Goal: Task Accomplishment & Management: Complete application form

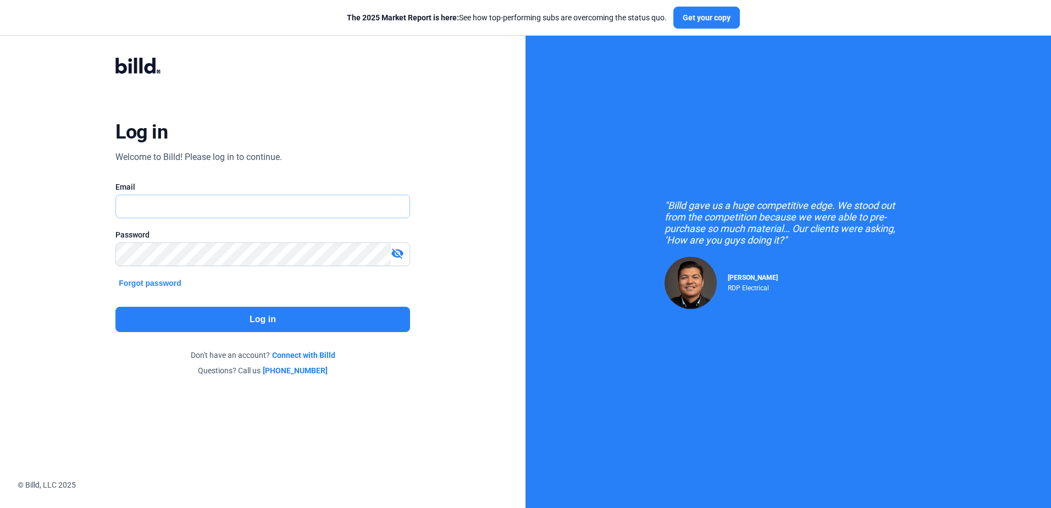
drag, startPoint x: 202, startPoint y: 204, endPoint x: 199, endPoint y: 212, distance: 8.2
click at [202, 204] on input "text" at bounding box center [256, 206] width 281 height 23
type input "[PERSON_NAME][EMAIL_ADDRESS][DOMAIN_NAME]"
click at [266, 330] on button "Log in" at bounding box center [262, 319] width 294 height 25
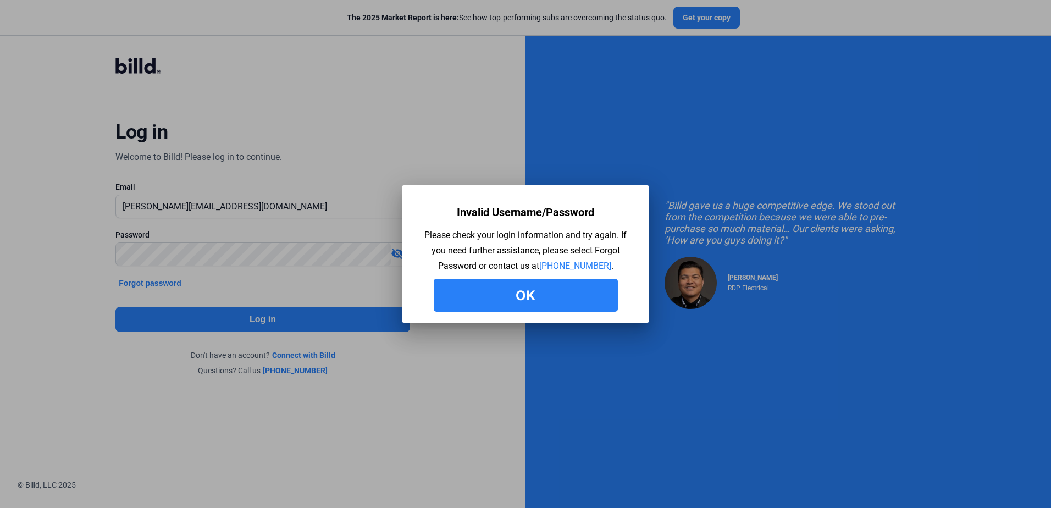
drag, startPoint x: 545, startPoint y: 303, endPoint x: 528, endPoint y: 302, distance: 17.7
click at [545, 303] on button "Ok" at bounding box center [526, 295] width 184 height 33
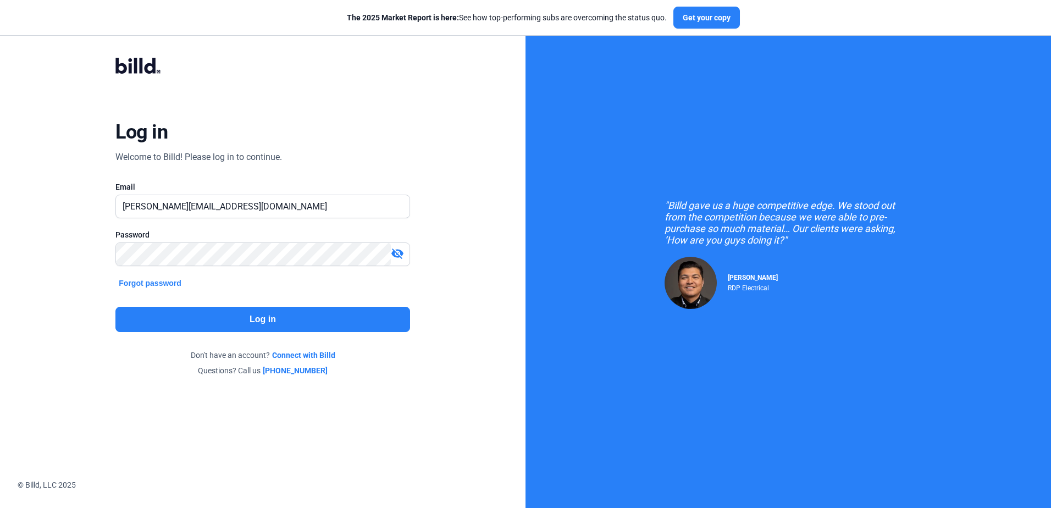
click at [394, 254] on mat-icon "visibility_off" at bounding box center [397, 253] width 13 height 13
click at [391, 287] on div "Log in Welcome to Billd! Please log in to continue. Email [PERSON_NAME][EMAIL_A…" at bounding box center [263, 217] width 378 height 360
click at [285, 319] on button "Log in" at bounding box center [262, 319] width 294 height 25
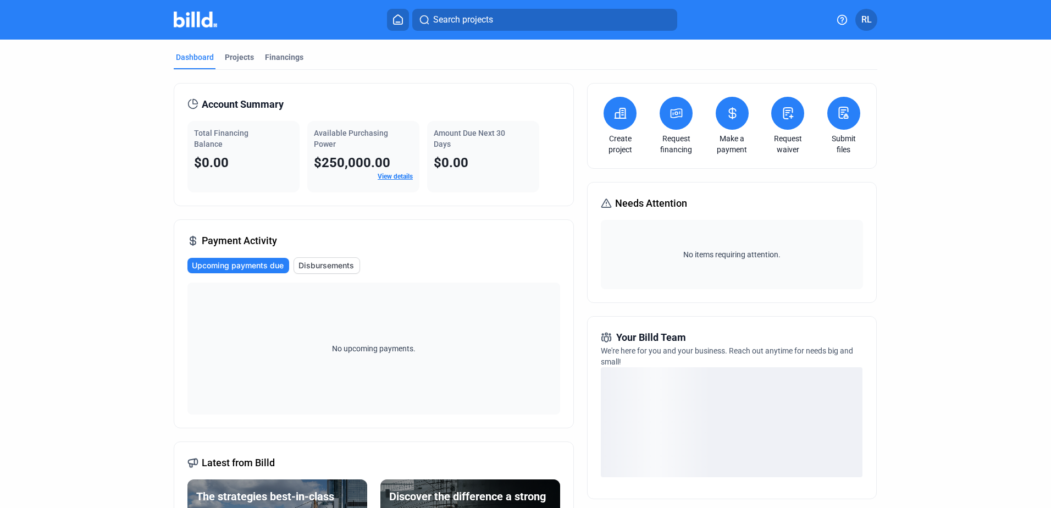
click at [621, 120] on create-project-icon at bounding box center [619, 113] width 13 height 13
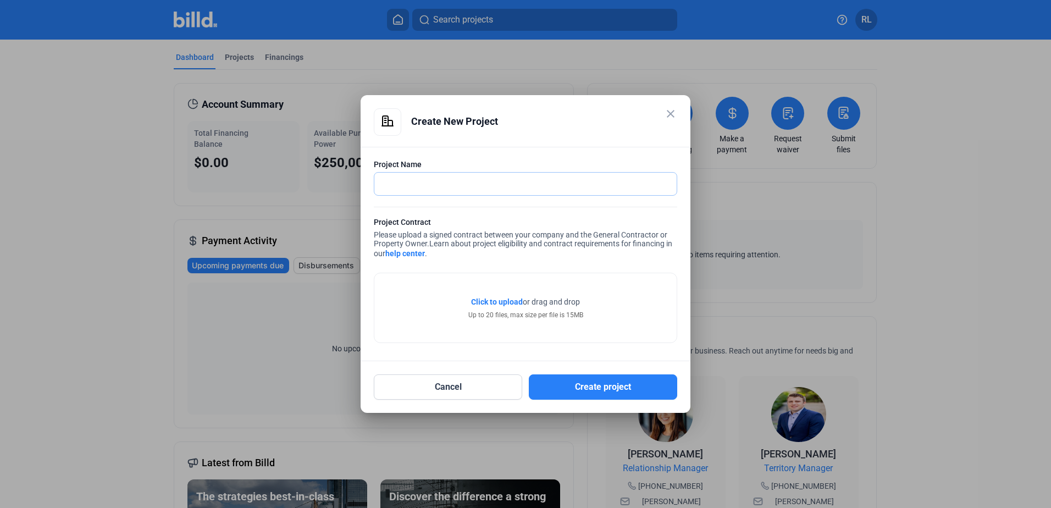
click at [510, 184] on input "text" at bounding box center [525, 184] width 302 height 23
drag, startPoint x: 450, startPoint y: 279, endPoint x: 454, endPoint y: 269, distance: 10.6
click at [450, 279] on div "Click to upload Tap to upload or drag and drop Up to 20 files, max size per fil…" at bounding box center [525, 307] width 302 height 69
click at [467, 182] on input "text" at bounding box center [525, 184] width 302 height 23
type input "[PERSON_NAME] PA-25"
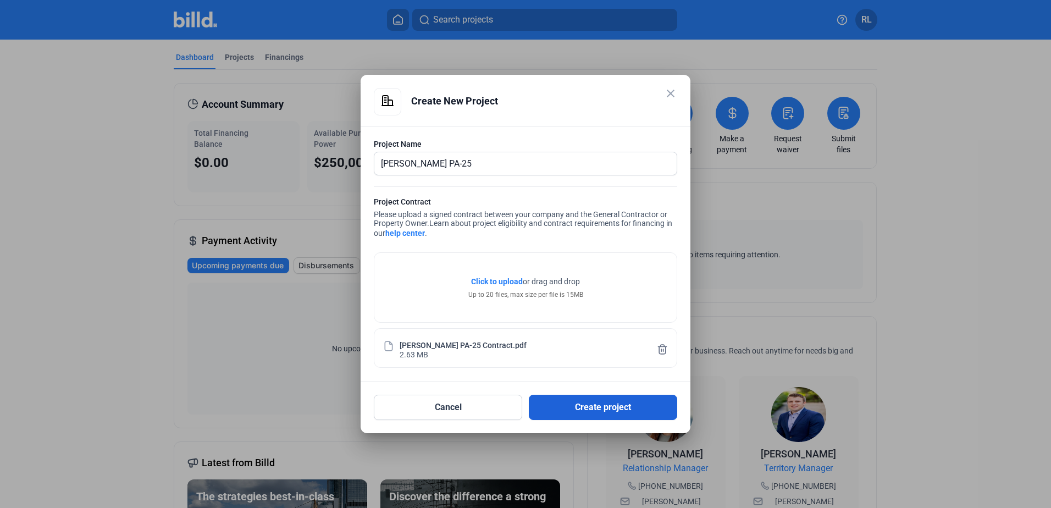
click at [579, 404] on button "Create project" at bounding box center [603, 407] width 148 height 25
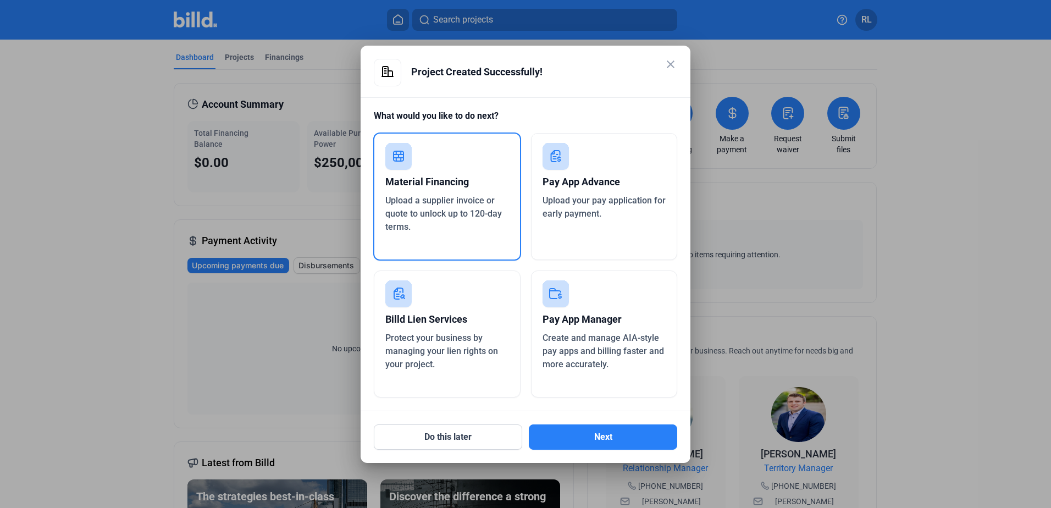
click at [435, 195] on span "Upload a supplier invoice or quote to unlock up to 120-day terms." at bounding box center [443, 213] width 117 height 37
click at [619, 420] on div "Do this later Next" at bounding box center [525, 430] width 303 height 38
click at [614, 433] on button "Next" at bounding box center [603, 436] width 148 height 25
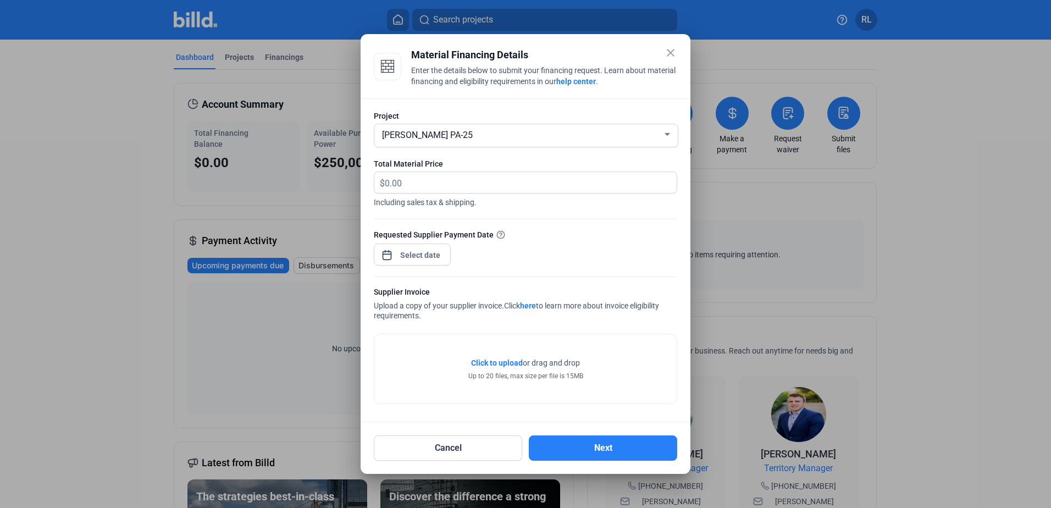
click at [535, 308] on link "here" at bounding box center [528, 305] width 16 height 9
click at [480, 440] on button "Cancel" at bounding box center [448, 447] width 148 height 25
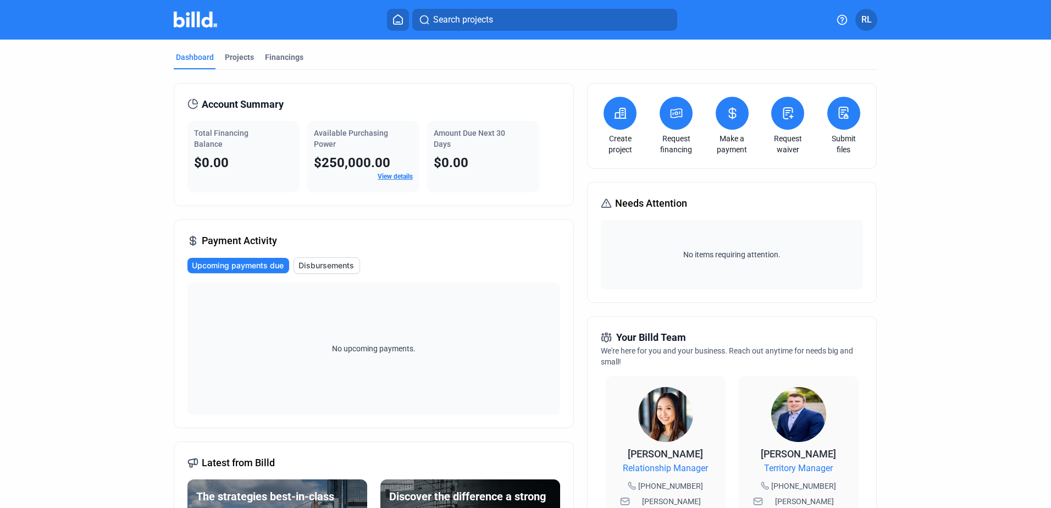
click at [868, 24] on span "RL" at bounding box center [866, 19] width 10 height 13
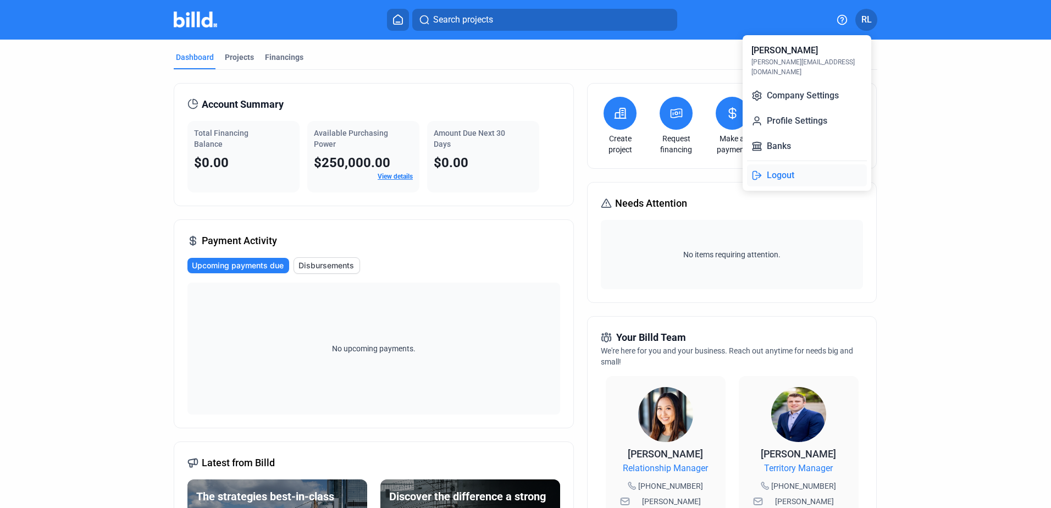
click at [782, 164] on button "Logout" at bounding box center [807, 175] width 120 height 22
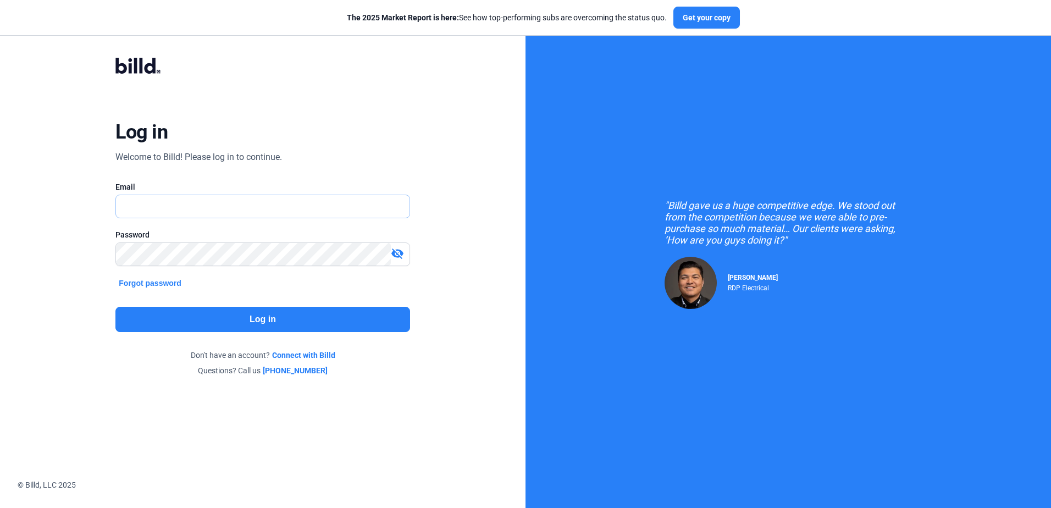
type input "[PERSON_NAME][EMAIL_ADDRESS][DOMAIN_NAME]"
